Goal: Transaction & Acquisition: Purchase product/service

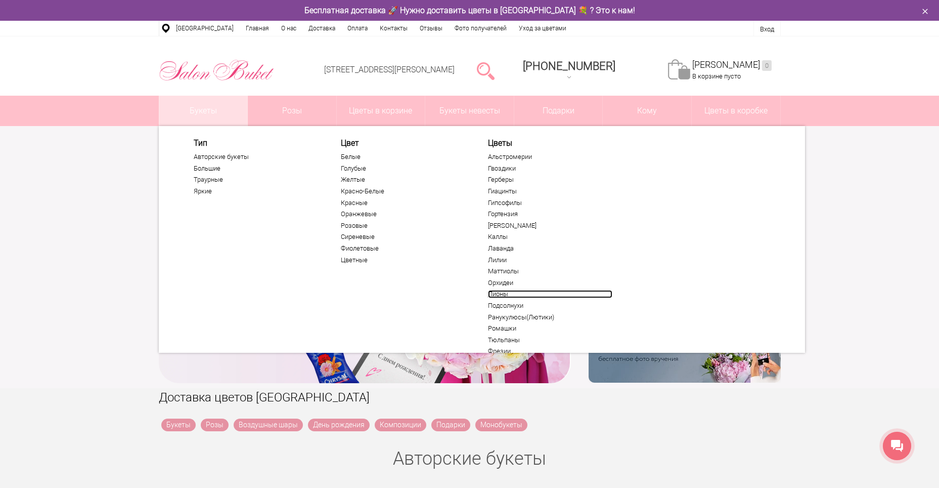
click at [495, 295] on link "Пионы" at bounding box center [550, 294] width 124 height 8
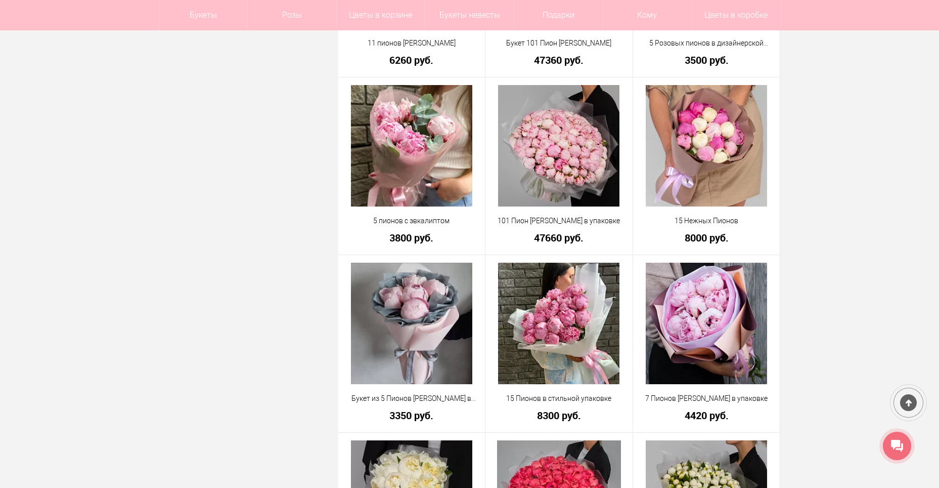
scroll to position [1872, 0]
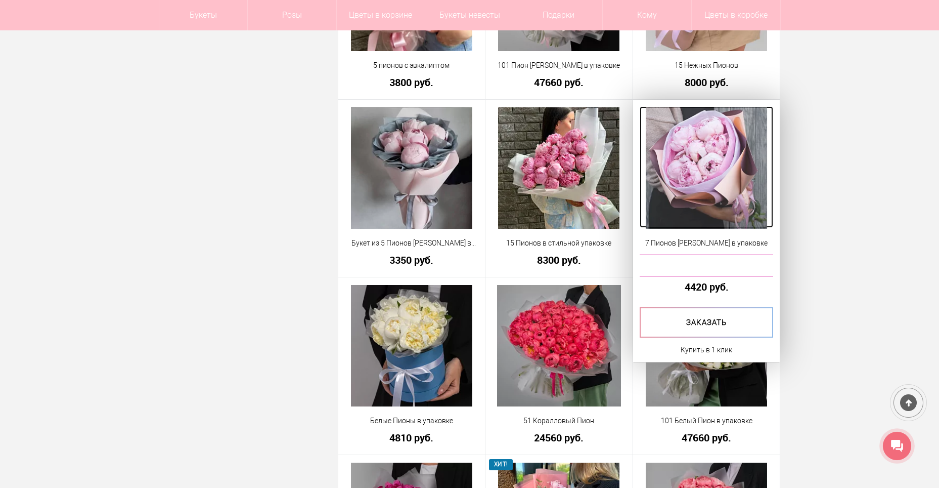
click at [695, 169] on img at bounding box center [706, 167] width 121 height 121
